Goal: Information Seeking & Learning: Learn about a topic

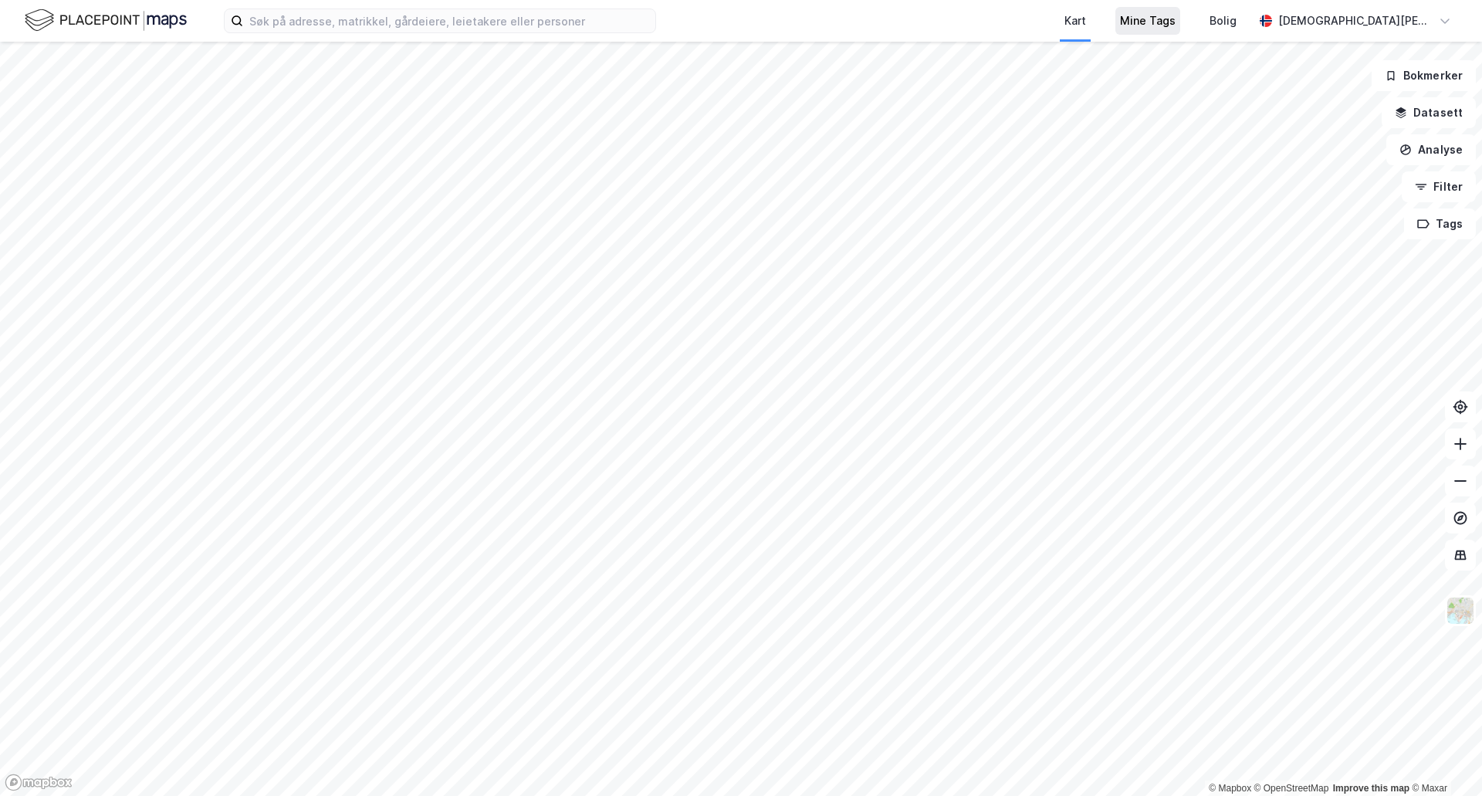
click at [1224, 13] on div "Kart Mine Tags Bolig [PERSON_NAME] © Mapbox © OpenStreetMap Improve this map © …" at bounding box center [741, 398] width 1482 height 796
